Goal: Use online tool/utility: Utilize a website feature to perform a specific function

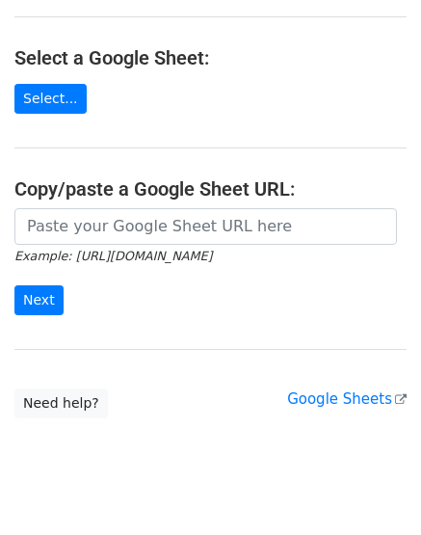
scroll to position [233, 0]
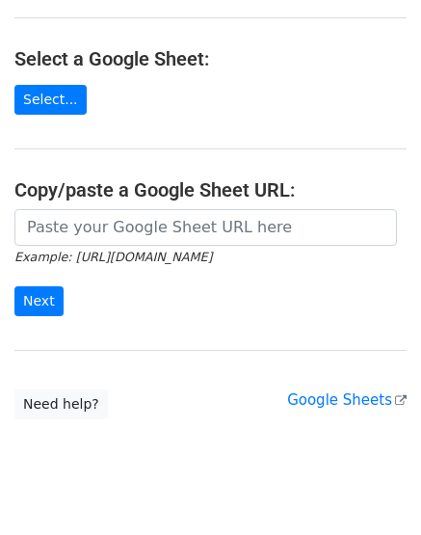
scroll to position [233, 0]
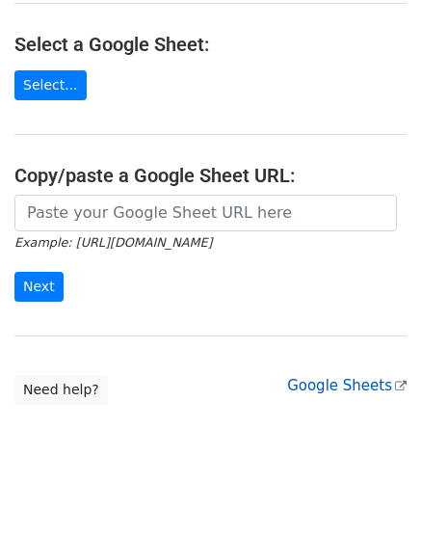
click at [328, 377] on link "Google Sheets" at bounding box center [346, 385] width 119 height 17
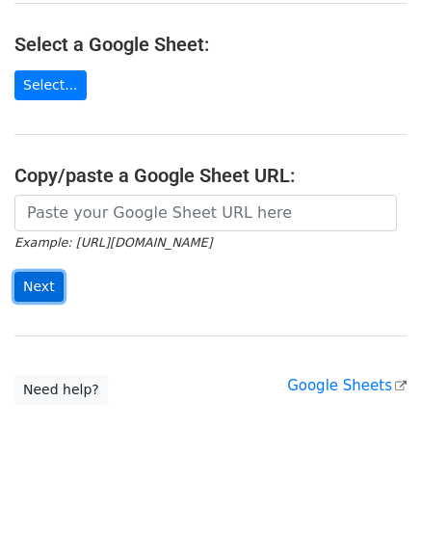
click at [42, 272] on input "Next" at bounding box center [38, 287] width 49 height 30
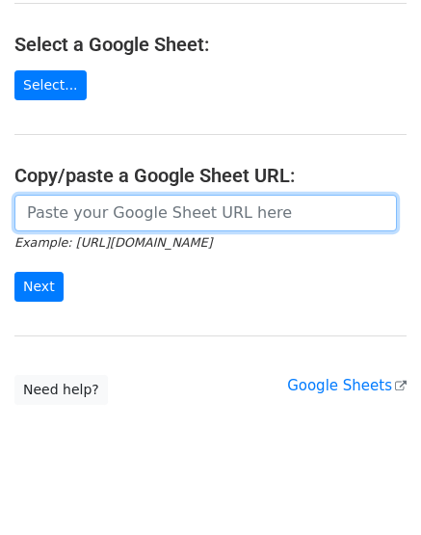
click at [127, 195] on input "url" at bounding box center [205, 213] width 383 height 37
paste input "[URL][DOMAIN_NAME]"
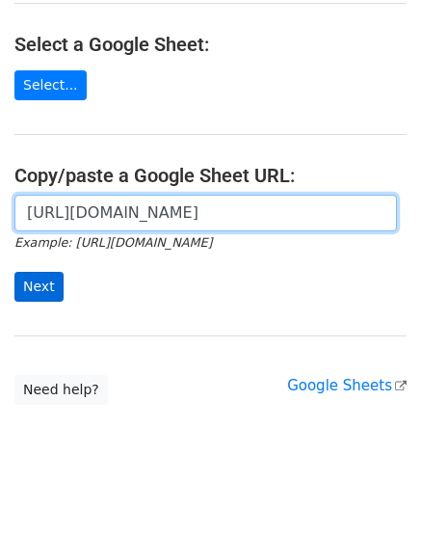
type input "[URL][DOMAIN_NAME]"
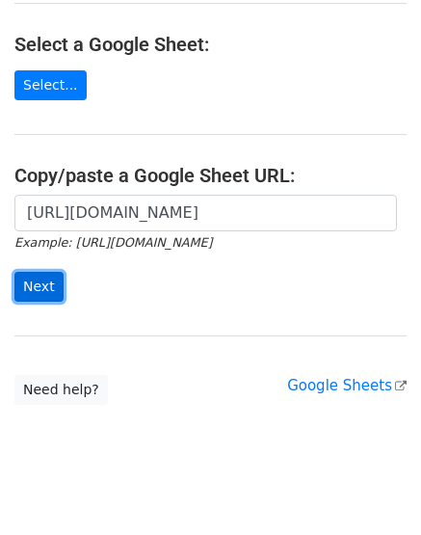
click at [40, 272] on input "Next" at bounding box center [38, 287] width 49 height 30
